Goal: Information Seeking & Learning: Learn about a topic

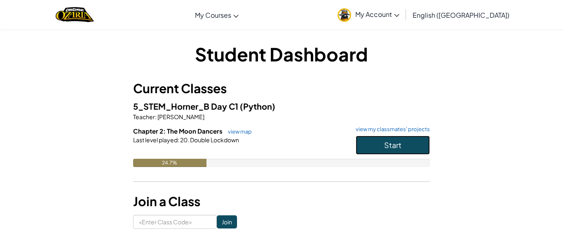
click at [388, 137] on button "Start" at bounding box center [393, 145] width 74 height 19
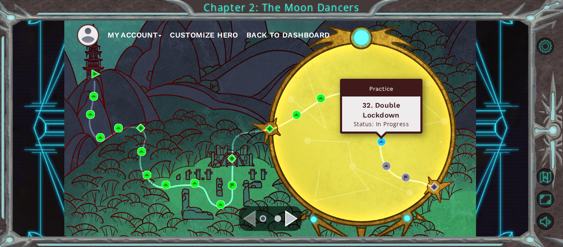
click at [382, 134] on div "Practice 32. Double Lockdown Status: In Progress" at bounding box center [381, 106] width 82 height 55
click at [381, 141] on img at bounding box center [381, 142] width 9 height 9
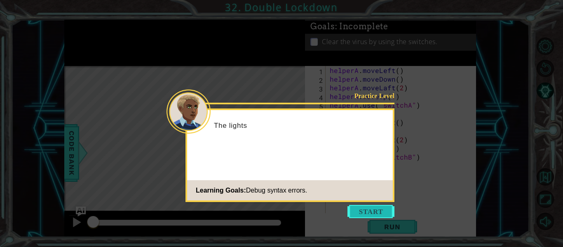
click at [377, 211] on button "Start" at bounding box center [370, 211] width 47 height 13
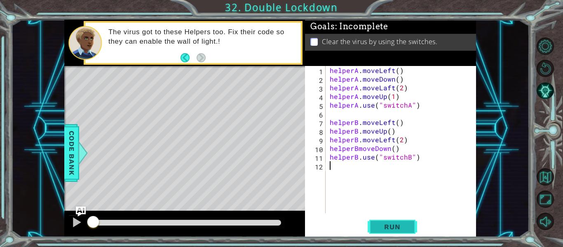
click at [389, 228] on span "Run" at bounding box center [392, 227] width 33 height 8
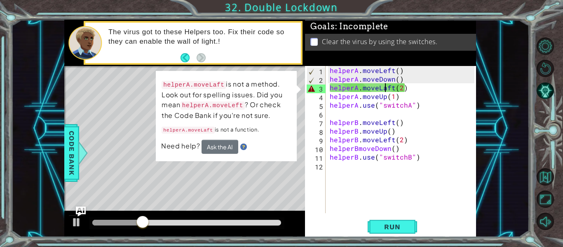
click at [385, 86] on div "helperA . moveLeft ( ) helperA . moveDown ( ) helperA . moveLaft ( 2 ) helperA …" at bounding box center [403, 148] width 150 height 164
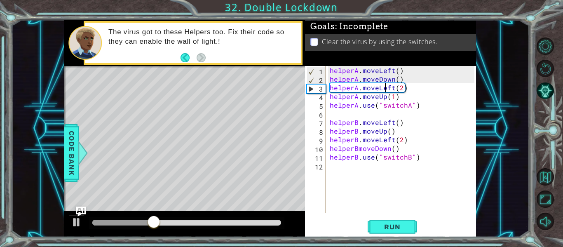
scroll to position [0, 4]
click at [392, 221] on button "Run" at bounding box center [392, 226] width 49 height 17
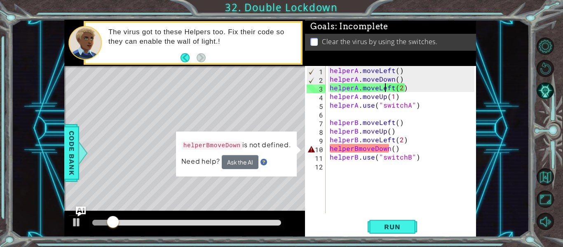
click at [358, 148] on div "helperA . moveLeft ( ) helperA . moveDown ( ) helperA . moveLeft ( 2 ) helperA …" at bounding box center [403, 148] width 150 height 164
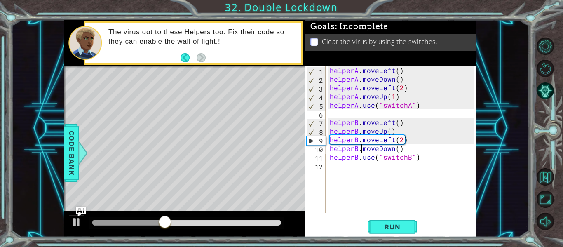
scroll to position [0, 2]
type textarea "helperB.moveDown()"
click at [402, 231] on button "Run" at bounding box center [392, 226] width 49 height 17
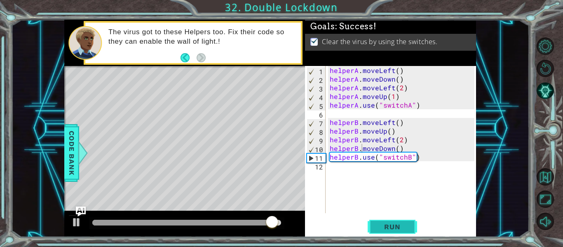
click at [403, 231] on button "Run" at bounding box center [392, 226] width 49 height 17
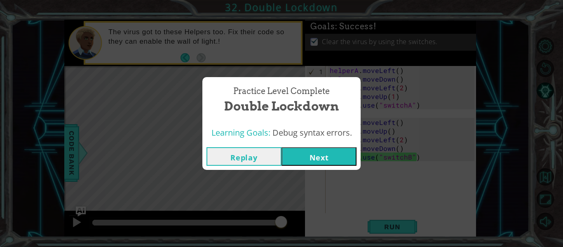
click at [334, 159] on button "Next" at bounding box center [318, 156] width 75 height 19
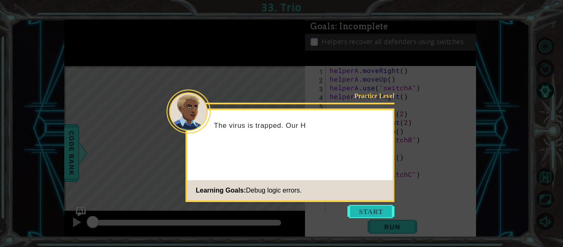
click at [371, 207] on button "Start" at bounding box center [370, 211] width 47 height 13
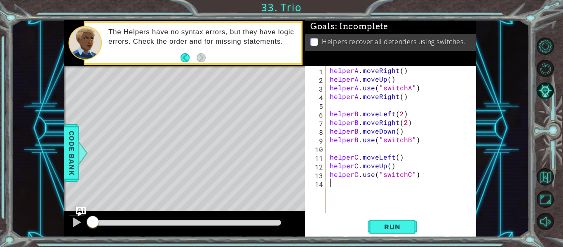
click at [405, 97] on div "helperA . moveRight ( ) helperA . moveUp ( ) helperA . use ( "switchA" ) helper…" at bounding box center [403, 148] width 150 height 164
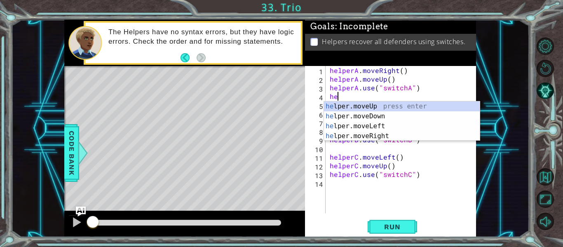
type textarea "h"
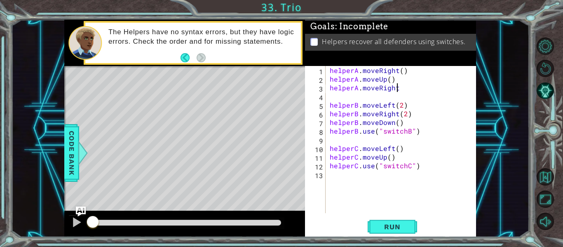
scroll to position [0, 4]
type textarea "helperA.moveRight()"
click at [331, 94] on div "helperA . moveRight ( ) helperA . moveUp ( ) helperA . moveRight ( ) helperB . …" at bounding box center [403, 148] width 150 height 164
click at [401, 225] on span "Run" at bounding box center [392, 227] width 33 height 8
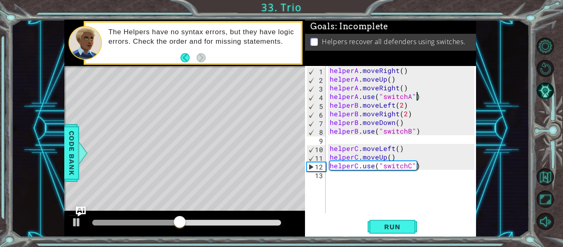
click at [419, 167] on div "helperA . moveRight ( ) helperA . moveUp ( ) helperA . moveRight ( ) helperA . …" at bounding box center [403, 148] width 150 height 164
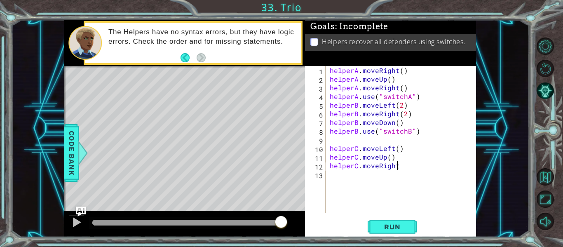
scroll to position [0, 4]
click at [402, 225] on span "Run" at bounding box center [392, 227] width 33 height 8
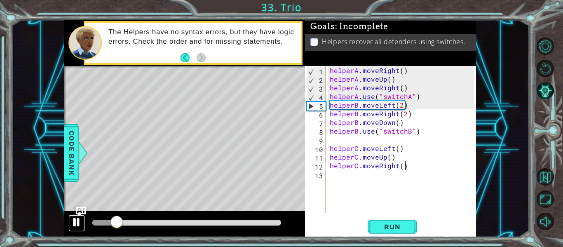
click at [75, 219] on div at bounding box center [76, 222] width 11 height 11
click at [392, 105] on div "helperA . moveRight ( ) helperA . moveUp ( ) helperA . moveRight ( ) helperA . …" at bounding box center [403, 148] width 150 height 164
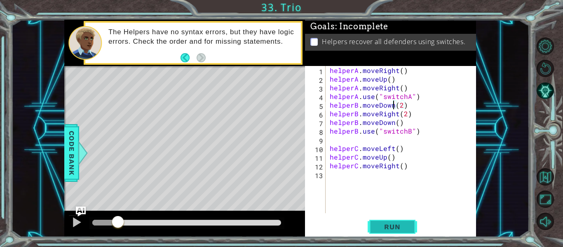
click at [396, 226] on span "Run" at bounding box center [392, 227] width 33 height 8
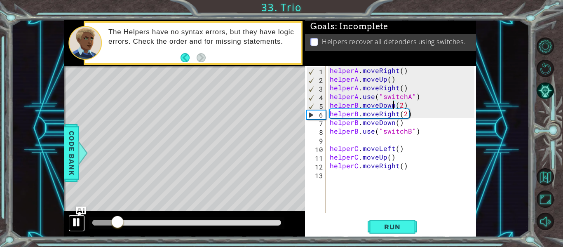
click at [76, 222] on div at bounding box center [76, 222] width 11 height 11
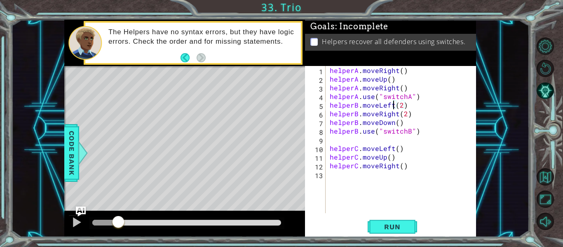
click at [397, 117] on div "helperA . moveRight ( ) helperA . moveUp ( ) helperA . moveRight ( ) helperA . …" at bounding box center [403, 148] width 150 height 164
click at [401, 116] on div "helperA . moveRight ( ) helperA . moveUp ( ) helperA . moveRight ( ) helperA . …" at bounding box center [403, 148] width 150 height 164
click at [393, 123] on div "helperA . moveRight ( ) helperA . moveUp ( ) helperA . moveRight ( ) helperA . …" at bounding box center [403, 148] width 150 height 164
click at [400, 122] on div "helperA . moveRight ( ) helperA . moveUp ( ) helperA . moveRight ( ) helperA . …" at bounding box center [403, 148] width 150 height 164
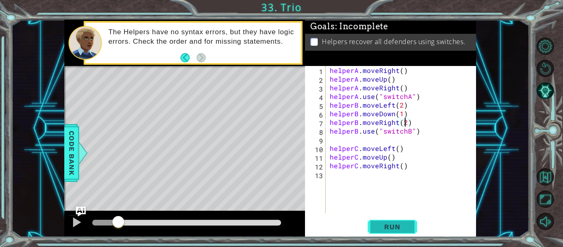
type textarea "helperB.moveRight(2)"
click at [393, 224] on span "Run" at bounding box center [392, 227] width 33 height 8
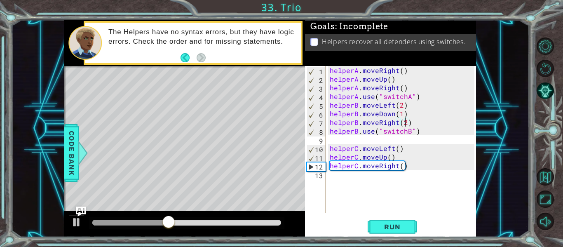
click at [330, 176] on div "helperA . moveRight ( ) helperA . moveUp ( ) helperA . moveRight ( ) helperA . …" at bounding box center [403, 148] width 150 height 164
click at [76, 220] on div at bounding box center [76, 222] width 11 height 11
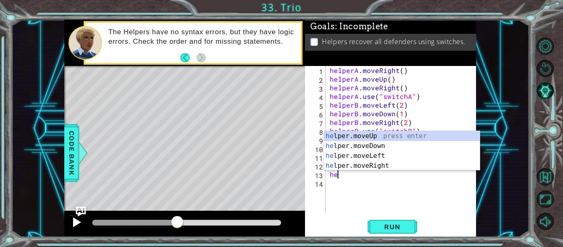
type textarea "h"
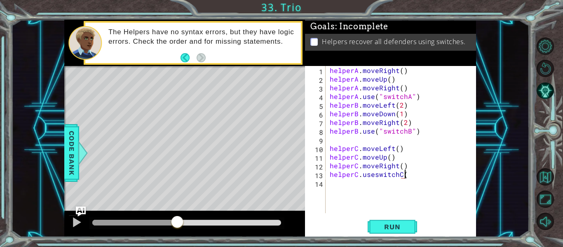
scroll to position [0, 5]
click at [376, 228] on span "Run" at bounding box center [392, 227] width 33 height 8
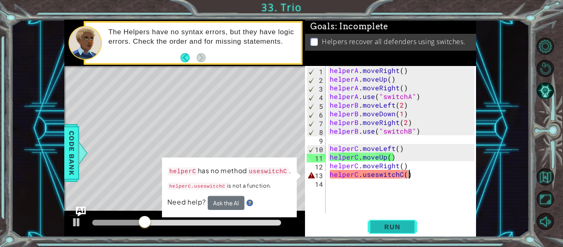
click at [387, 226] on span "Run" at bounding box center [392, 227] width 33 height 8
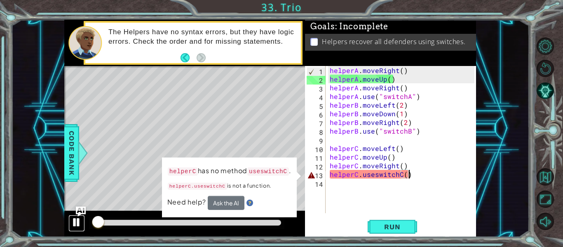
click at [76, 223] on div at bounding box center [76, 222] width 11 height 11
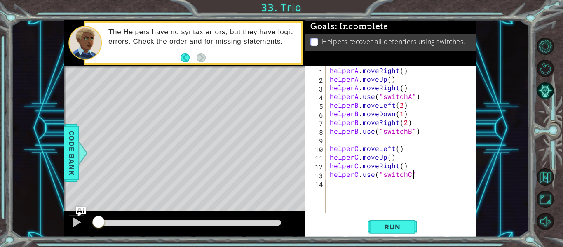
scroll to position [0, 5]
type textarea "helperC.use("switchC")"
click at [397, 223] on span "Run" at bounding box center [392, 227] width 33 height 8
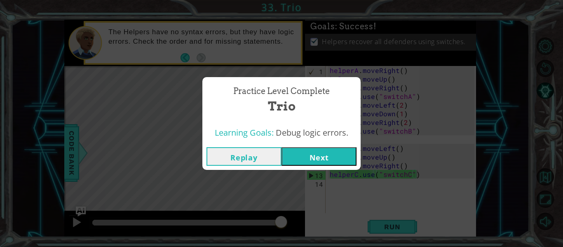
click at [288, 160] on button "Next" at bounding box center [318, 156] width 75 height 19
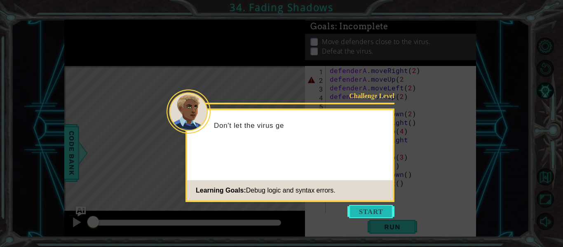
click at [373, 216] on button "Start" at bounding box center [370, 211] width 47 height 13
